Goal: Find specific page/section: Find specific page/section

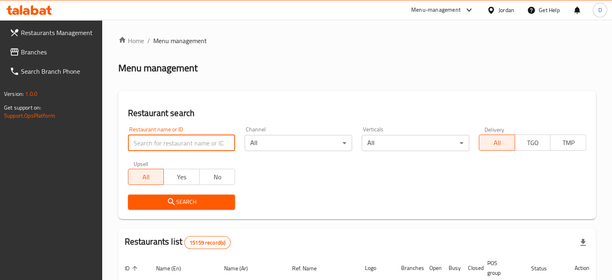
click at [158, 137] on input "search" at bounding box center [181, 143] width 107 height 16
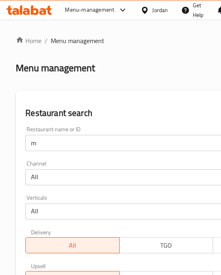
click at [106, 141] on input "m" at bounding box center [165, 143] width 281 height 16
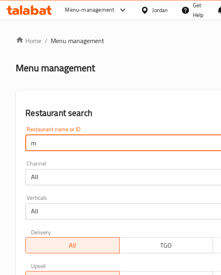
drag, startPoint x: 100, startPoint y: 142, endPoint x: 59, endPoint y: 149, distance: 42.0
paste input "Maybelline"
type input "Maybelline"
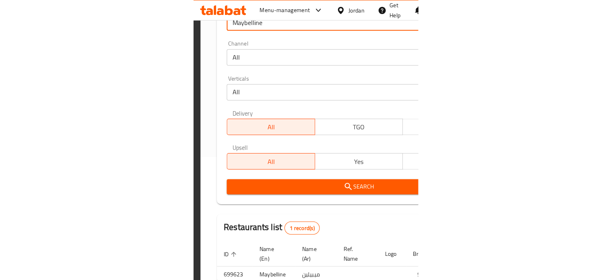
scroll to position [50, 0]
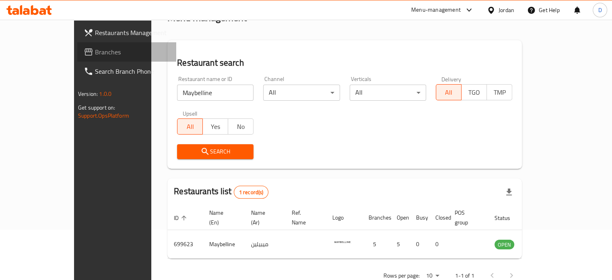
click at [95, 53] on span "Branches" at bounding box center [132, 52] width 75 height 10
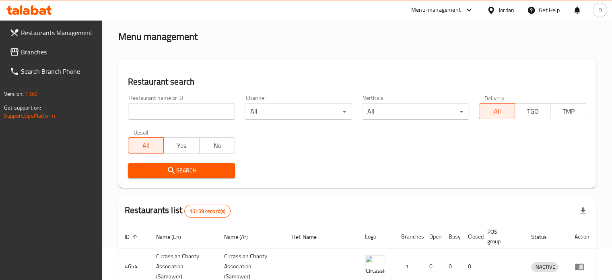
scroll to position [81, 0]
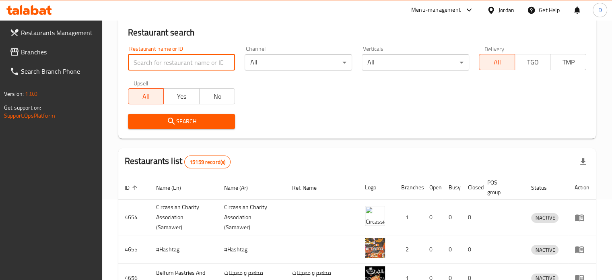
click at [181, 62] on input "search" at bounding box center [181, 62] width 107 height 16
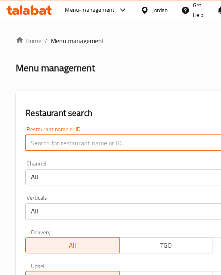
click at [127, 139] on input "search" at bounding box center [165, 143] width 281 height 16
click at [119, 149] on input "search" at bounding box center [165, 143] width 281 height 16
paste input "Maybelline"
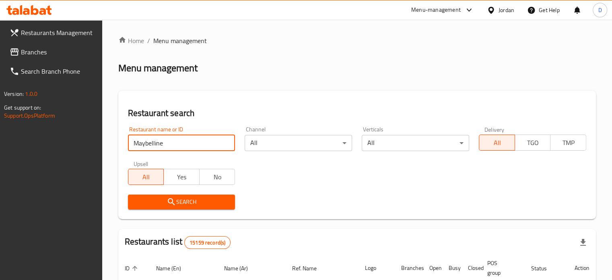
type input "Maybelline"
click at [216, 196] on button "Search" at bounding box center [181, 201] width 107 height 15
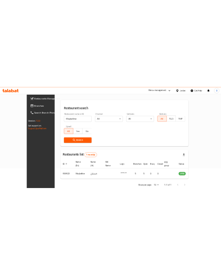
scroll to position [63, 0]
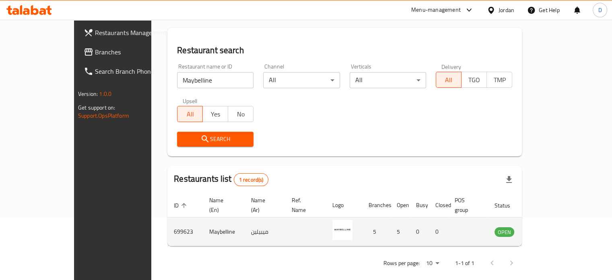
click at [167, 220] on td "699623" at bounding box center [184, 231] width 35 height 29
copy td "699623"
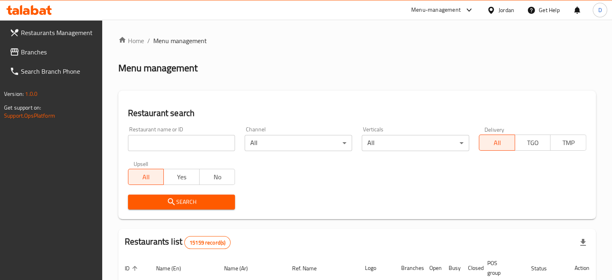
click at [216, 147] on div "Home / Menu management Menu management Restaurant search Restaurant name or ID …" at bounding box center [357, 271] width 478 height 470
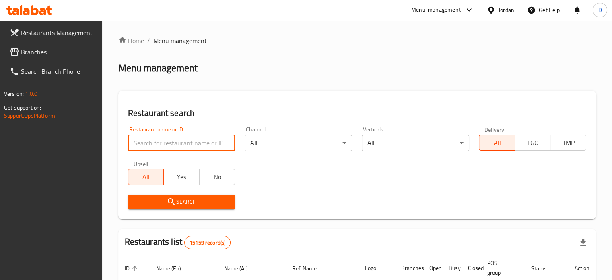
click at [212, 141] on input "search" at bounding box center [181, 143] width 107 height 16
type input "Maybelline"
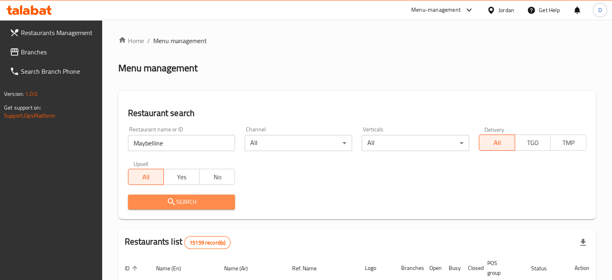
click at [222, 201] on span "Search" at bounding box center [181, 202] width 95 height 10
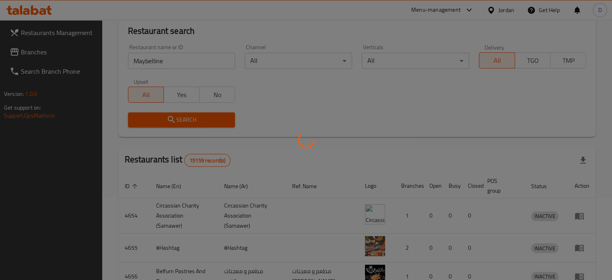
scroll to position [63, 0]
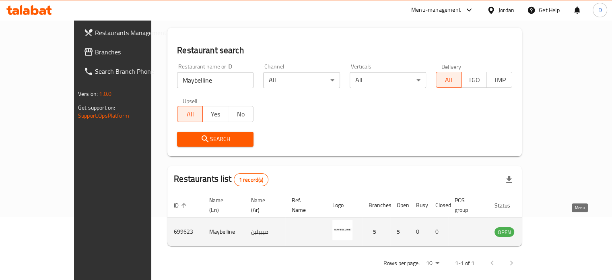
click at [545, 230] on icon "enhanced table" at bounding box center [543, 231] width 3 height 3
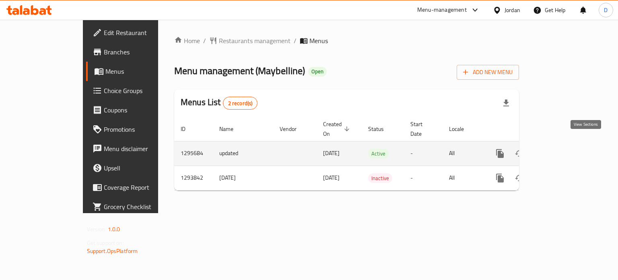
click at [563, 149] on icon "enhanced table" at bounding box center [559, 154] width 10 height 10
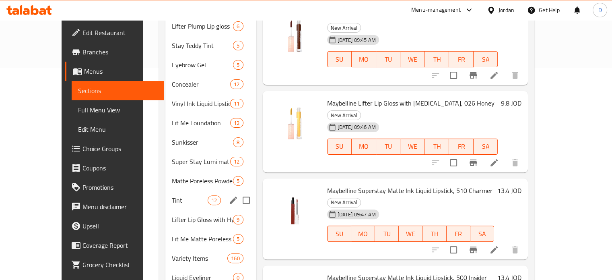
scroll to position [232, 0]
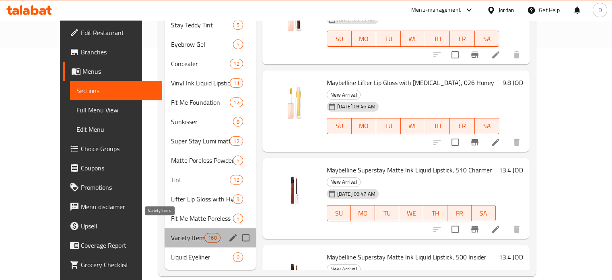
click at [171, 233] on span "Variety Items" at bounding box center [187, 238] width 33 height 10
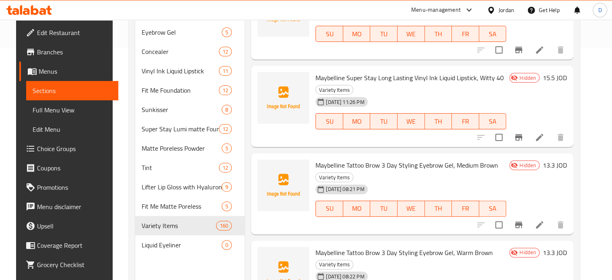
scroll to position [327, 0]
